Goal: Navigation & Orientation: Go to known website

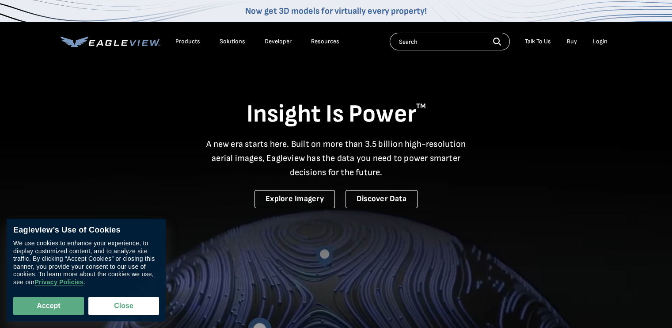
click at [594, 39] on div "Login" at bounding box center [600, 42] width 15 height 8
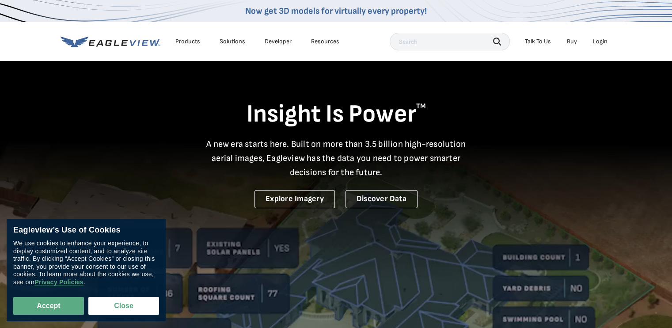
click at [599, 33] on div "Search Talk To Us Buy Login" at bounding box center [501, 42] width 222 height 18
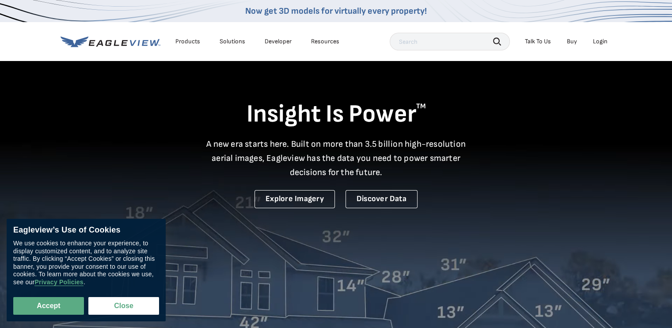
click at [602, 40] on div "Login" at bounding box center [600, 42] width 15 height 8
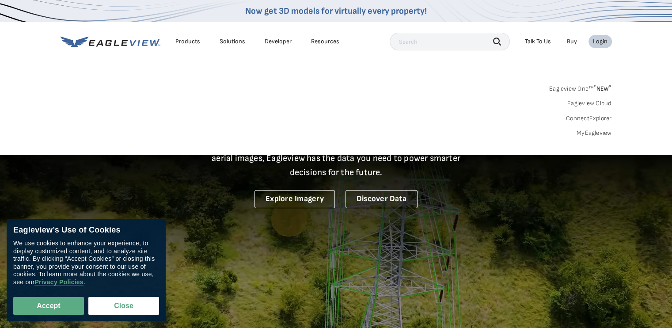
click at [602, 40] on div "Login" at bounding box center [600, 42] width 15 height 8
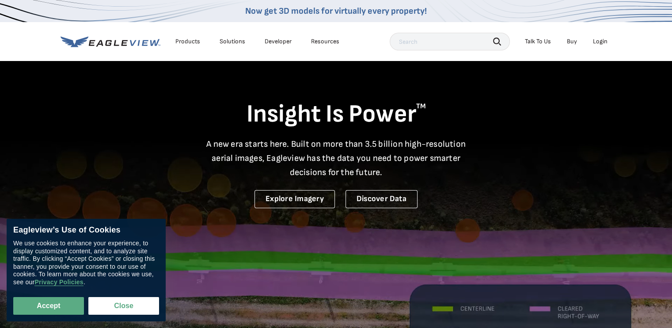
click at [602, 40] on div "Login" at bounding box center [600, 42] width 15 height 8
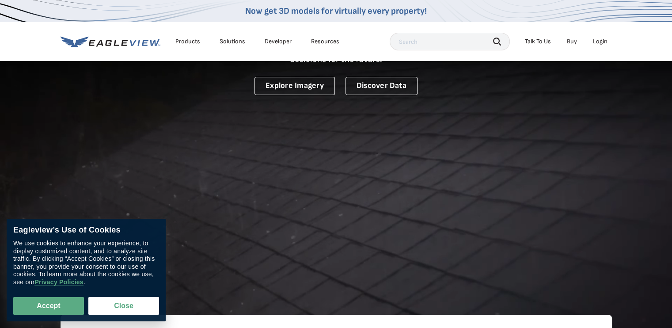
scroll to position [221, 0]
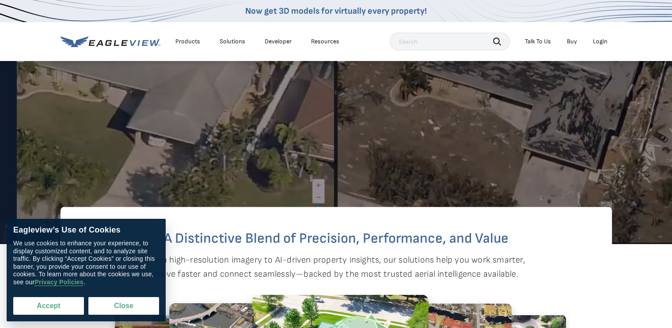
drag, startPoint x: 56, startPoint y: 309, endPoint x: 57, endPoint y: 305, distance: 4.4
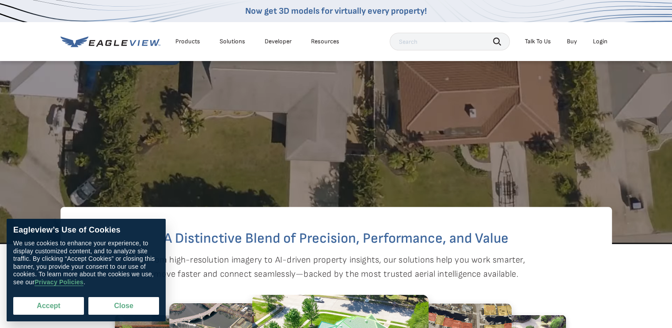
click at [56, 309] on button "Accept" at bounding box center [48, 306] width 71 height 18
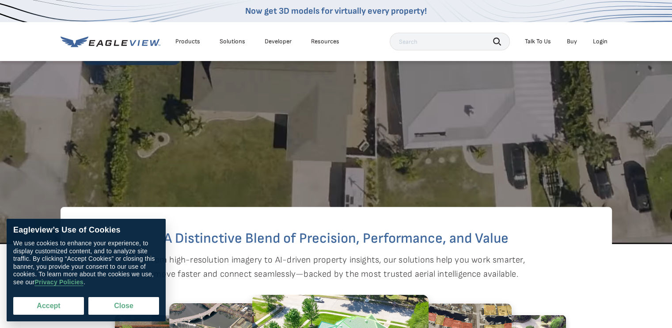
checkbox input "true"
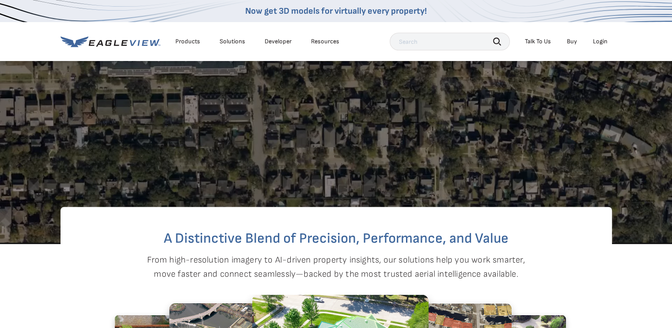
scroll to position [0, 0]
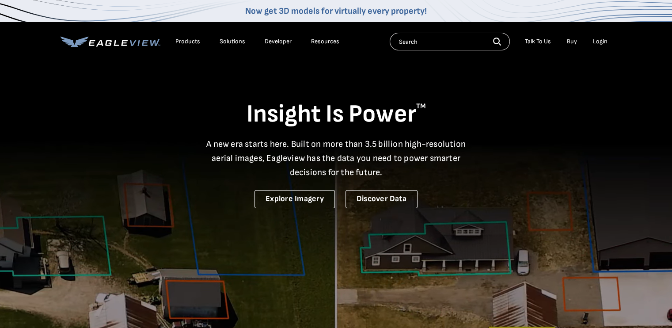
click at [124, 45] on icon at bounding box center [124, 43] width 7 height 6
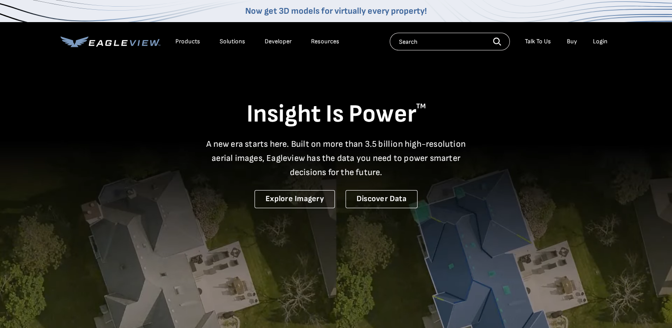
click at [604, 44] on div "Login" at bounding box center [600, 42] width 15 height 8
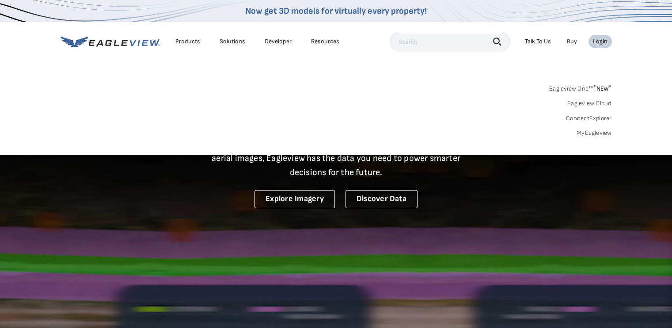
click at [595, 133] on link "MyEagleview" at bounding box center [593, 133] width 35 height 8
